Goal: Information Seeking & Learning: Learn about a topic

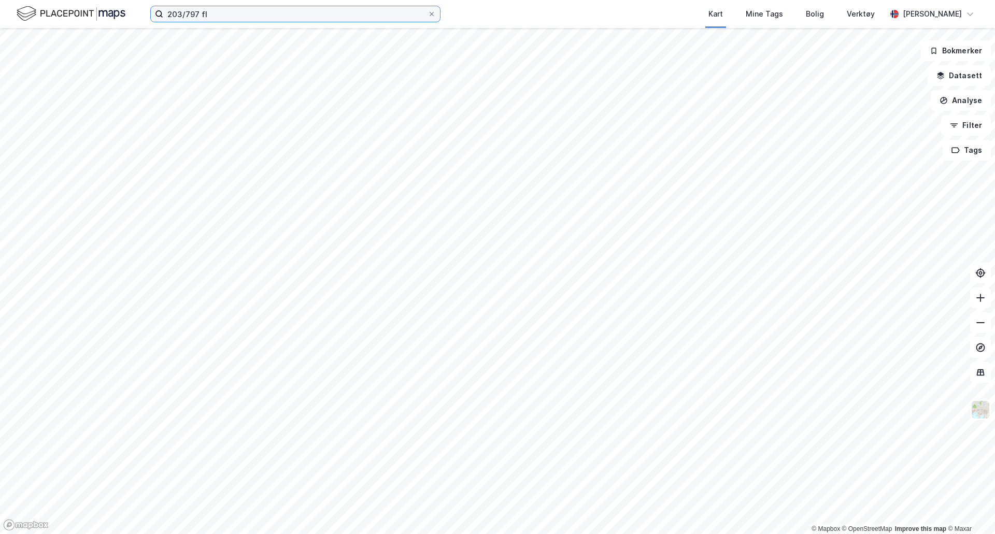
click at [196, 12] on input "203/797 fl" at bounding box center [295, 14] width 264 height 16
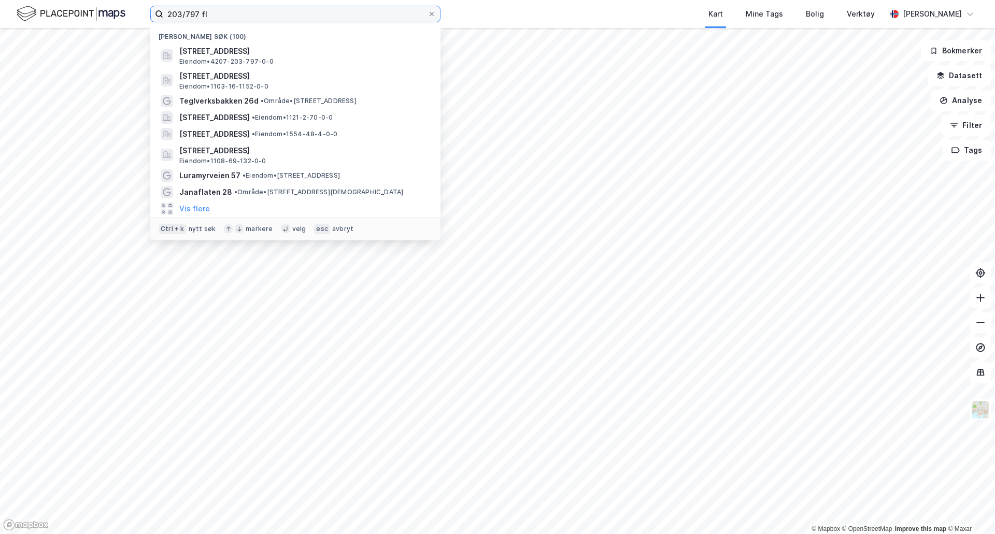
click at [196, 12] on input "203/797 fl" at bounding box center [295, 14] width 264 height 16
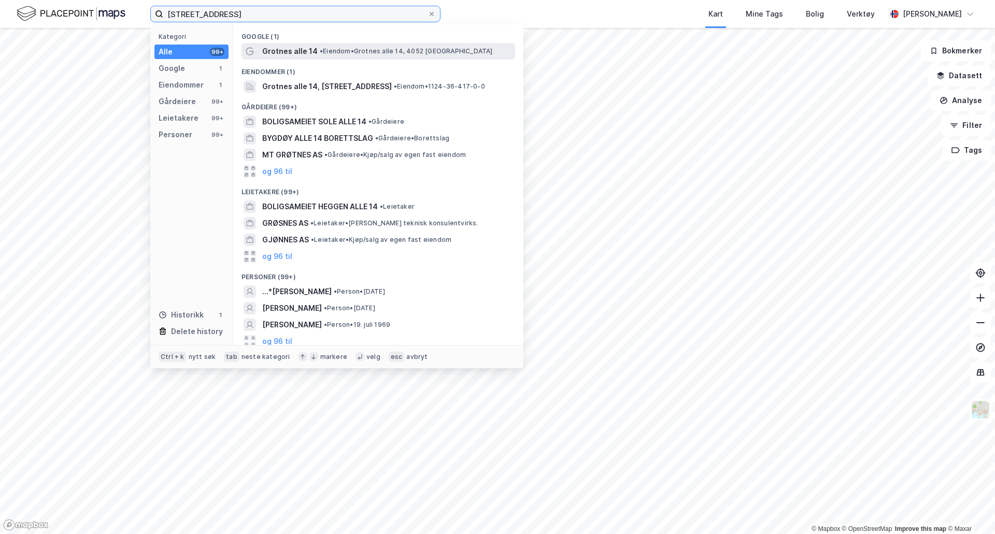
type input "[STREET_ADDRESS]"
click at [385, 50] on span "• Eiendom • [STREET_ADDRESS]" at bounding box center [406, 51] width 173 height 8
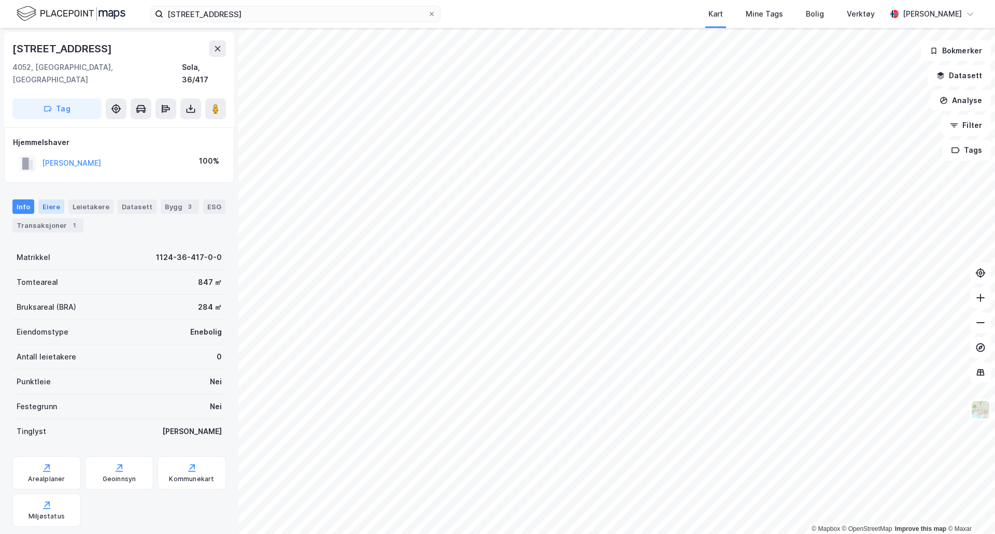
click at [50, 199] on div "Eiere" at bounding box center [51, 206] width 26 height 15
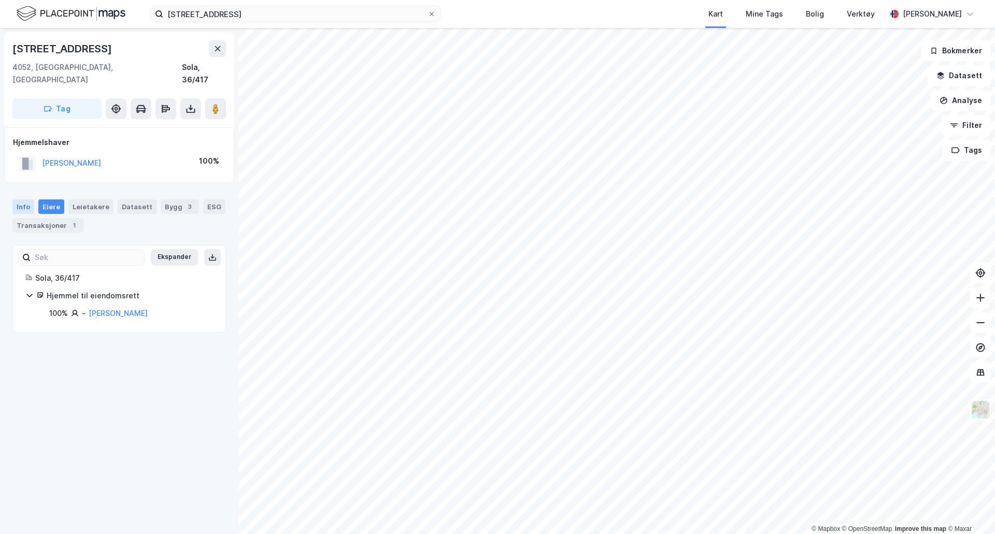
click at [24, 199] on div "Info" at bounding box center [23, 206] width 22 height 15
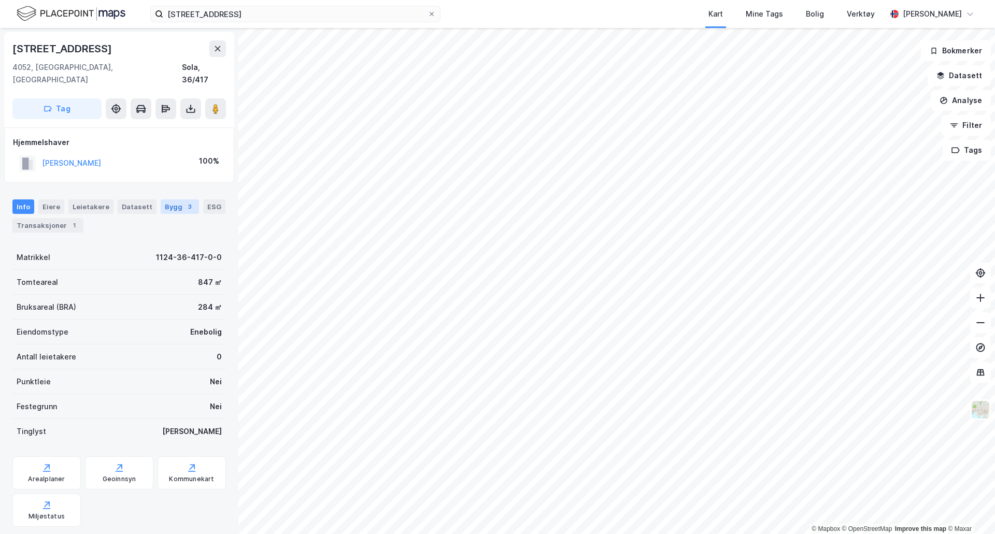
click at [173, 199] on div "Bygg 3" at bounding box center [180, 206] width 38 height 15
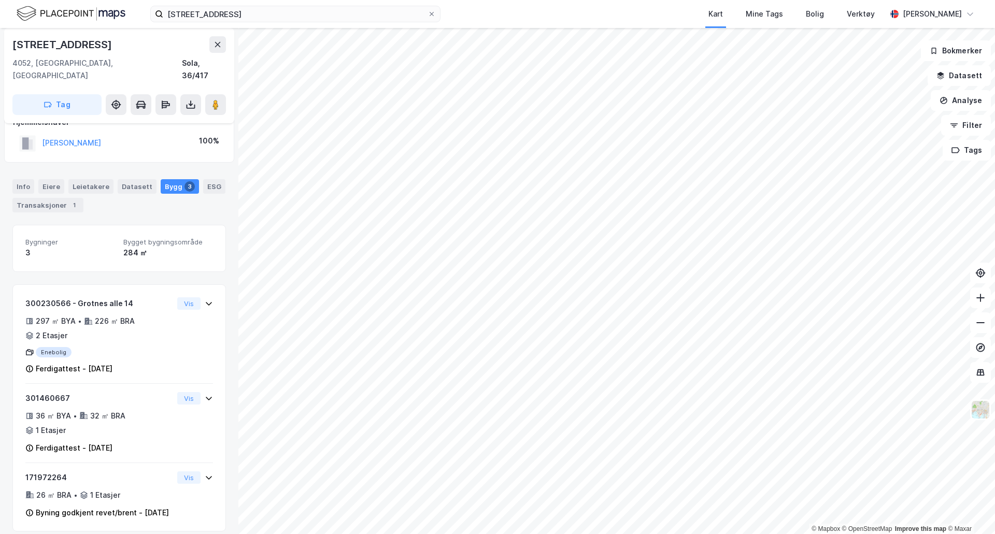
scroll to position [30, 0]
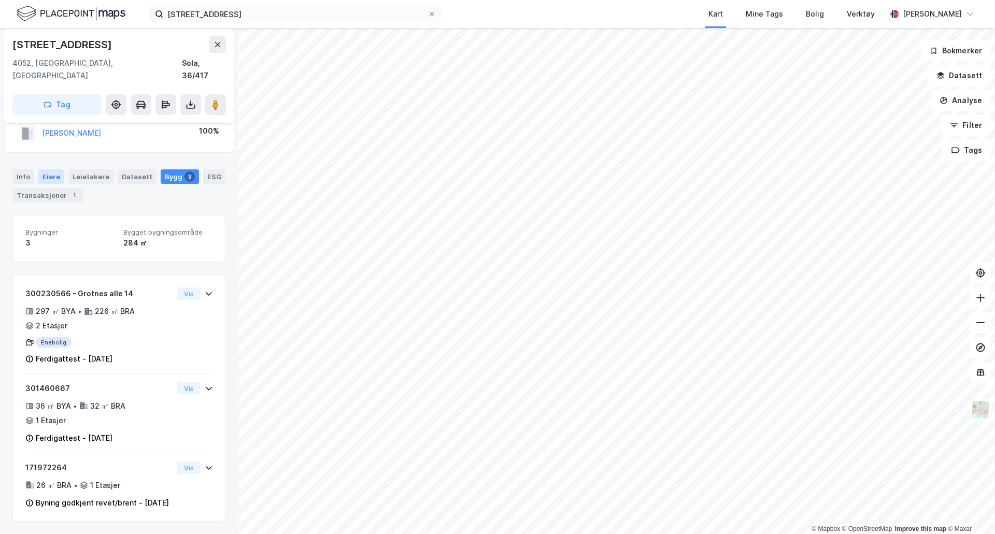
click at [48, 169] on div "Eiere" at bounding box center [51, 176] width 26 height 15
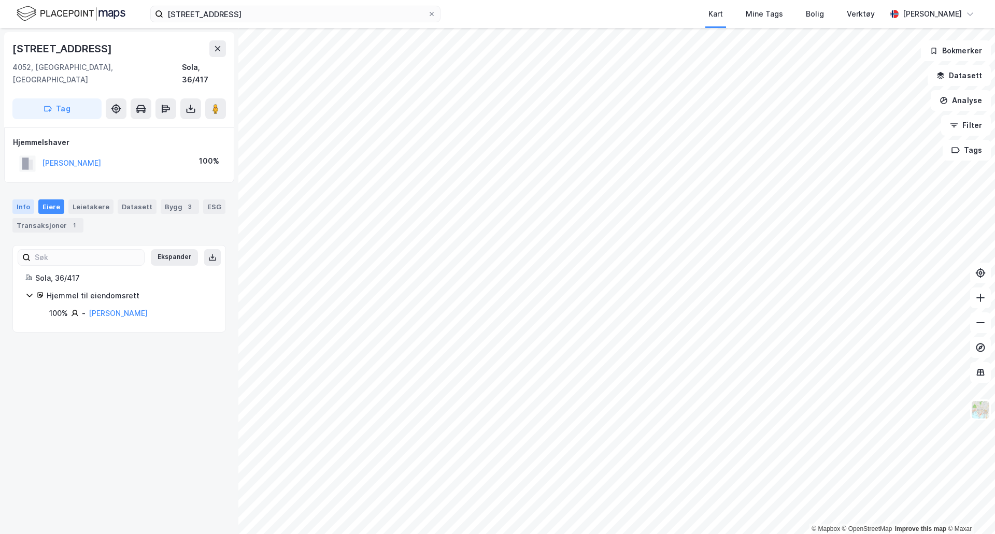
click at [24, 199] on div "Info" at bounding box center [23, 206] width 22 height 15
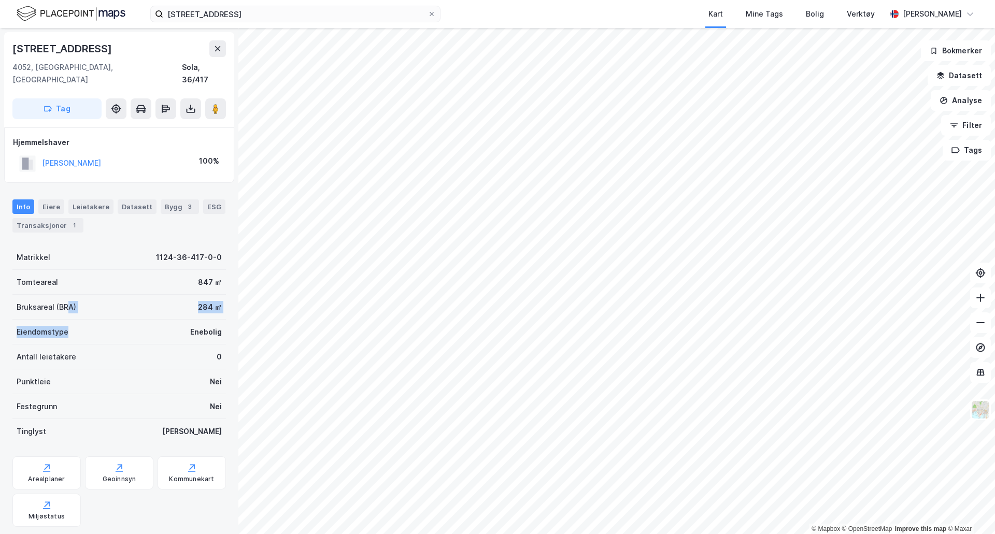
drag, startPoint x: 68, startPoint y: 293, endPoint x: 112, endPoint y: 315, distance: 49.6
click at [112, 315] on div "Matrikkel 1124-36-417-0-0 Tomteareal 847 ㎡ Bruksareal (BRA) 284 ㎡ Eiendomstype …" at bounding box center [118, 344] width 213 height 199
